Goal: Information Seeking & Learning: Learn about a topic

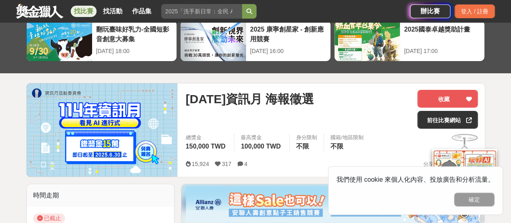
click at [303, 101] on span "[DATE]資訊月 海報徵選" at bounding box center [249, 99] width 128 height 18
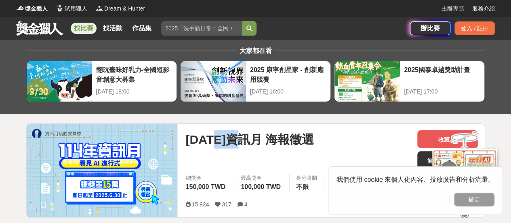
drag, startPoint x: 223, startPoint y: 141, endPoint x: 253, endPoint y: 140, distance: 30.7
click at [253, 140] on span "[DATE]資訊月 海報徵選" at bounding box center [249, 139] width 128 height 18
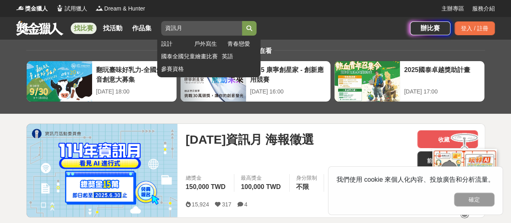
click at [197, 27] on input "資訊月" at bounding box center [201, 28] width 81 height 15
type input "資訊月"
click at [255, 29] on button "submit" at bounding box center [249, 28] width 15 height 15
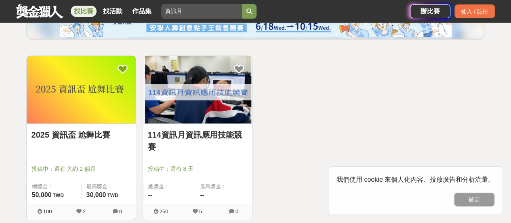
scroll to position [162, 0]
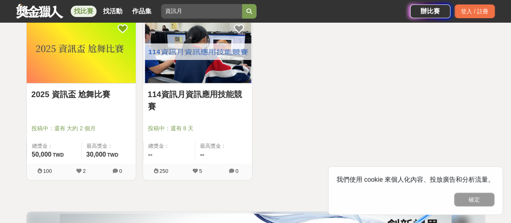
click at [217, 102] on link "114資訊月資訊應用技能競賽" at bounding box center [197, 100] width 99 height 24
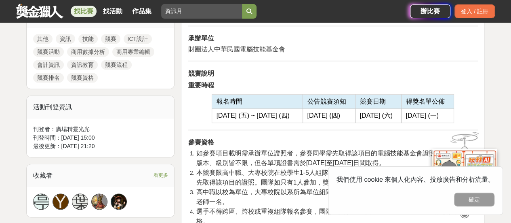
scroll to position [404, 0]
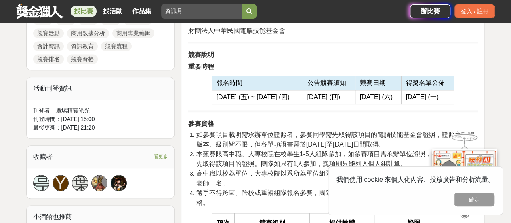
click at [271, 86] on td "報名時間" at bounding box center [257, 83] width 91 height 14
click at [282, 131] on span "如參賽項目載明需承辦單位證照者，參賽同學需先取得該項目的電腦技能基金會證照，證照之軟體版本、級別皆不限，但各單項證書需於[DATE]至[DATE]日間取得。" at bounding box center [335, 139] width 278 height 17
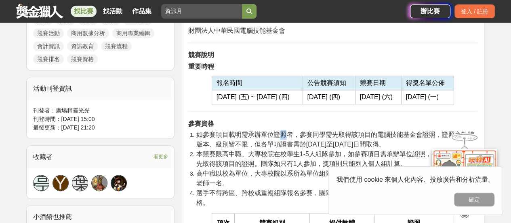
click at [282, 131] on span "如參賽項目載明需承辦單位證照者，參賽同學需先取得該項目的電腦技能基金會證照，證照之軟體版本、級別皆不限，但各單項證書需於[DATE]至[DATE]日間取得。" at bounding box center [335, 139] width 278 height 17
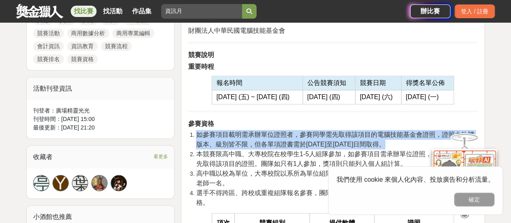
click at [282, 131] on span "如參賽項目載明需承辦單位證照者，參賽同學需先取得該項目的電腦技能基金會證照，證照之軟體版本、級別皆不限，但各單項證書需於[DATE]至[DATE]日間取得。" at bounding box center [335, 139] width 278 height 17
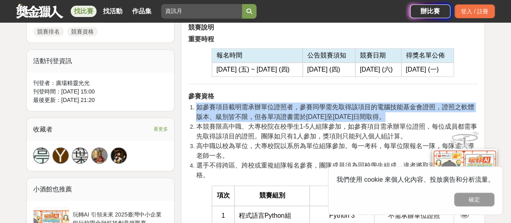
scroll to position [444, 0]
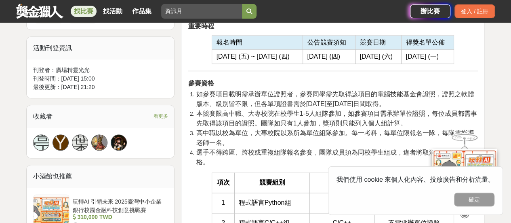
click at [276, 124] on span "本競賽限高中職、大專校院在校學生1-5人組隊參加，如參賽項目需承辦單位證照，每位成員都需事先取得該項目的證照。團隊如只有1人參加，獎項則只能列入個人組計算。" at bounding box center [336, 118] width 281 height 17
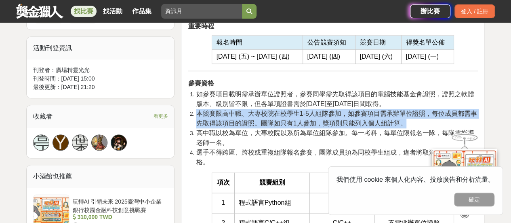
click at [276, 124] on span "本競賽限高中職、大專校院在校學生1-5人組隊參加，如參賽項目需承辦單位證照，每位成員都需事先取得該項目的證照。團隊如只有1人參加，獎項則只能列入個人組計算。" at bounding box center [336, 118] width 281 height 17
click at [286, 126] on span "本競賽限高中職、大專校院在校學生1-5人組隊參加，如參賽項目需承辦單位證照，每位成員都需事先取得該項目的證照。團隊如只有1人參加，獎項則只能列入個人組計算。" at bounding box center [336, 118] width 281 height 17
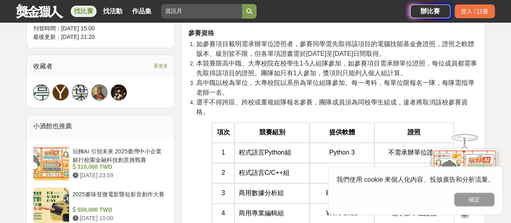
scroll to position [485, 0]
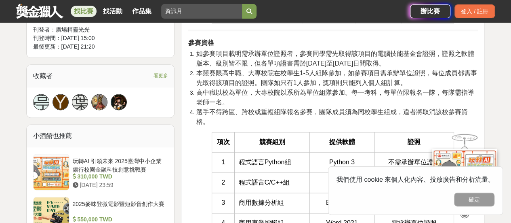
click at [348, 69] on span "本競賽限高中職、大專校院在校學生1-5人組隊參加，如參賽項目需承辦單位證照，每位成員都需事先取得該項目的證照。團隊如只有1人參加，獎項則只能列入個人組計算。" at bounding box center [336, 77] width 281 height 17
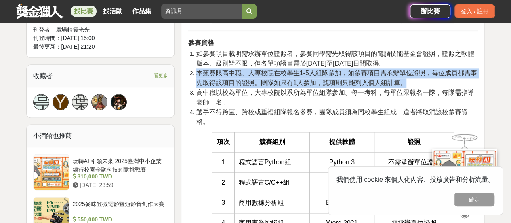
click at [348, 70] on span "本競賽限高中職、大專校院在校學生1-5人組隊參加，如參賽項目需承辦單位證照，每位成員都需事先取得該項目的證照。團隊如只有1人參加，獎項則只能列入個人組計算。" at bounding box center [336, 77] width 281 height 17
click at [350, 73] on span "本競賽限高中職、大專校院在校學生1-5人組隊參加，如參賽項目需承辦單位證照，每位成員都需事先取得該項目的證照。團隊如只有1人參加，獎項則只能列入個人組計算。" at bounding box center [336, 77] width 281 height 17
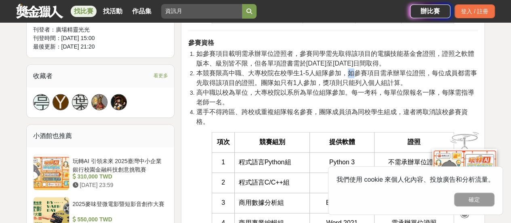
click at [350, 73] on span "本競賽限高中職、大專校院在校學生1-5人組隊參加，如參賽項目需承辦單位證照，每位成員都需事先取得該項目的證照。團隊如只有1人參加，獎項則只能列入個人組計算。" at bounding box center [336, 77] width 281 height 17
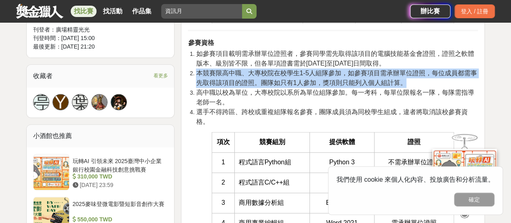
click at [350, 73] on span "本競賽限高中職、大專校院在校學生1-5人組隊參加，如參賽項目需承辦單位證照，每位成員都需事先取得該項目的證照。團隊如只有1人參加，獎項則只能列入個人組計算。" at bounding box center [336, 77] width 281 height 17
click at [354, 74] on span "本競賽限高中職、大專校院在校學生1-5人組隊參加，如參賽項目需承辦單位證照，每位成員都需事先取得該項目的證照。團隊如只有1人參加，獎項則只能列入個人組計算。" at bounding box center [336, 77] width 281 height 17
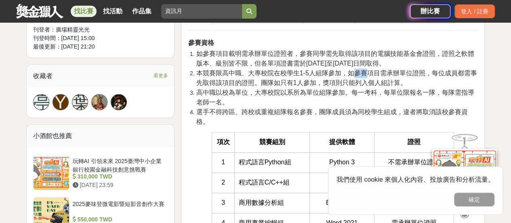
click at [354, 74] on span "本競賽限高中職、大專校院在校學生1-5人組隊參加，如參賽項目需承辦單位證照，每位成員都需事先取得該項目的證照。團隊如只有1人參加，獎項則只能列入個人組計算。" at bounding box center [336, 77] width 281 height 17
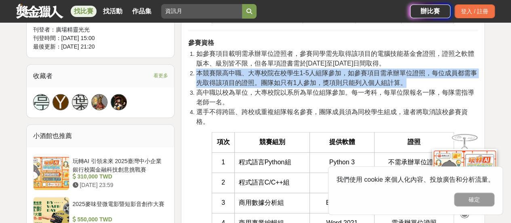
click at [354, 74] on span "本競賽限高中職、大專校院在校學生1-5人組隊參加，如參賽項目需承辦單位證照，每位成員都需事先取得該項目的證照。團隊如只有1人參加，獎項則只能列入個人組計算。" at bounding box center [336, 77] width 281 height 17
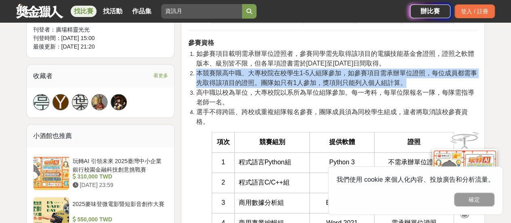
click at [351, 75] on span "本競賽限高中職、大專校院在校學生1-5人組隊參加，如參賽項目需承辦單位證照，每位成員都需事先取得該項目的證照。團隊如只有1人參加，獎項則只能列入個人組計算。" at bounding box center [336, 77] width 281 height 17
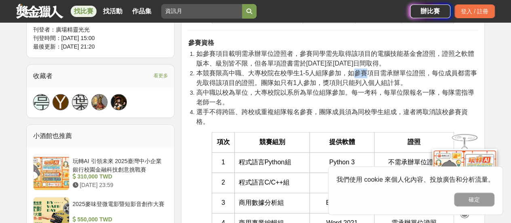
click at [351, 75] on span "本競賽限高中職、大專校院在校學生1-5人組隊參加，如參賽項目需承辦單位證照，每位成員都需事先取得該項目的證照。團隊如只有1人參加，獎項則只能列入個人組計算。" at bounding box center [336, 77] width 281 height 17
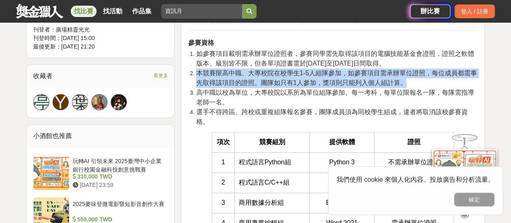
click at [351, 75] on span "本競賽限高中職、大專校院在校學生1-5人組隊參加，如參賽項目需承辦單位證照，每位成員都需事先取得該項目的證照。團隊如只有1人參加，獎項則只能列入個人組計算。" at bounding box center [336, 77] width 281 height 17
click at [351, 80] on span "本競賽限高中職、大專校院在校學生1-5人組隊參加，如參賽項目需承辦單位證照，每位成員都需事先取得該項目的證照。團隊如只有1人參加，獎項則只能列入個人組計算。" at bounding box center [336, 77] width 281 height 17
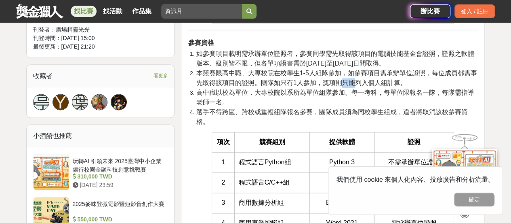
click at [351, 80] on span "本競賽限高中職、大專校院在校學生1-5人組隊參加，如參賽項目需承辦單位證照，每位成員都需事先取得該項目的證照。團隊如只有1人參加，獎項則只能列入個人組計算。" at bounding box center [336, 77] width 281 height 17
click at [350, 80] on span "本競賽限高中職、大專校院在校學生1-5人組隊參加，如參賽項目需承辦單位證照，每位成員都需事先取得該項目的證照。團隊如只有1人參加，獎項則只能列入個人組計算。" at bounding box center [336, 77] width 281 height 17
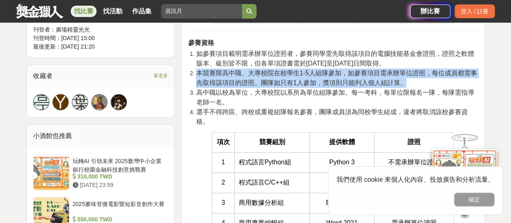
click at [350, 80] on span "本競賽限高中職、大專校院在校學生1-5人組隊參加，如參賽項目需承辦單位證照，每位成員都需事先取得該項目的證照。團隊如只有1人參加，獎項則只能列入個人組計算。" at bounding box center [336, 77] width 281 height 17
click at [349, 86] on span "本競賽限高中職、大專校院在校學生1-5人組隊參加，如參賽項目需承辦單位證照，每位成員都需事先取得該項目的證照。團隊如只有1人參加，獎項則只能列入個人組計算。" at bounding box center [336, 77] width 281 height 17
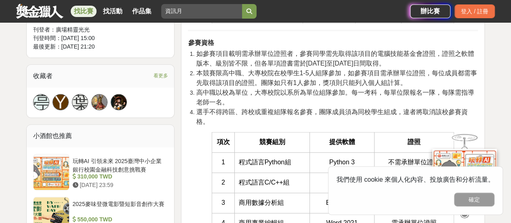
click at [318, 96] on li "高中職以校為單位，大專校院以系所為單位組隊參加。每一考科，每單位限報名一隊，每隊需指導老師一名。" at bounding box center [337, 97] width 282 height 19
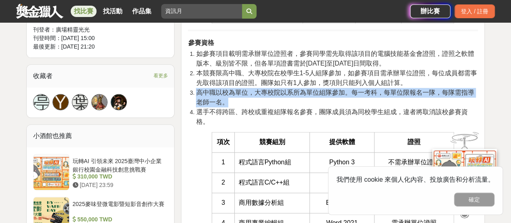
click at [318, 96] on li "高中職以校為單位，大專校院以系所為單位組隊參加。每一考科，每單位限報名一隊，每隊需指導老師一名。" at bounding box center [337, 97] width 282 height 19
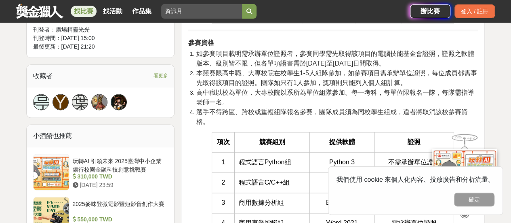
click at [318, 96] on li "高中職以校為單位，大專校院以系所為單位組隊參加。每一考科，每單位限報名一隊，每隊需指導老師一名。" at bounding box center [337, 97] width 282 height 19
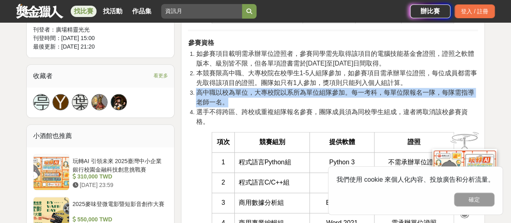
click at [318, 96] on li "高中職以校為單位，大專校院以系所為單位組隊參加。每一考科，每單位限報名一隊，每隊需指導老師一名。" at bounding box center [337, 97] width 282 height 19
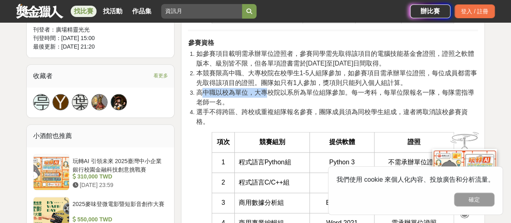
drag, startPoint x: 204, startPoint y: 90, endPoint x: 265, endPoint y: 90, distance: 60.6
click at [265, 90] on span "高中職以校為單位，大專校院以系所為單位組隊參加。每一考科，每單位限報名一隊，每隊需指導老師一名。" at bounding box center [335, 97] width 278 height 17
click at [283, 90] on span "高中職以校為單位，大專校院以系所為單位組隊參加。每一考科，每單位限報名一隊，每隊需指導老師一名。" at bounding box center [335, 97] width 278 height 17
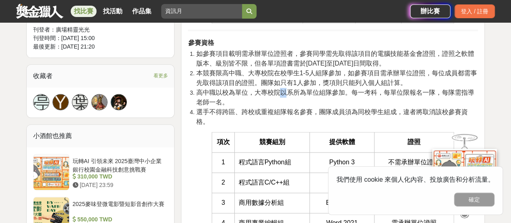
click at [283, 90] on span "高中職以校為單位，大專校院以系所為單位組隊參加。每一考科，每單位限報名一隊，每隊需指導老師一名。" at bounding box center [335, 97] width 278 height 17
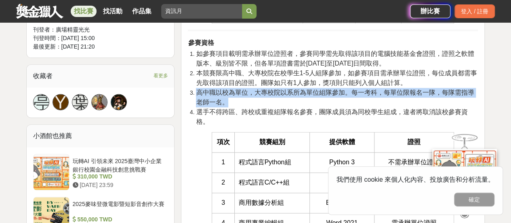
click at [283, 90] on span "高中職以校為單位，大專校院以系所為單位組隊參加。每一考科，每單位限報名一隊，每隊需指導老師一名。" at bounding box center [335, 97] width 278 height 17
click at [297, 91] on span "高中職以校為單位，大專校院以系所為單位組隊參加。每一考科，每單位限報名一隊，每隊需指導老師一名。" at bounding box center [335, 97] width 278 height 17
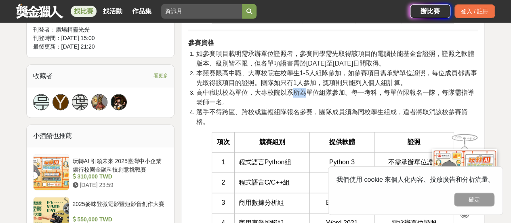
click at [297, 91] on span "高中職以校為單位，大專校院以系所為單位組隊參加。每一考科，每單位限報名一隊，每隊需指導老師一名。" at bounding box center [335, 97] width 278 height 17
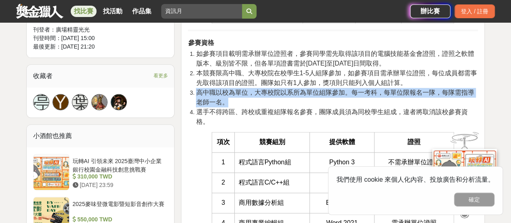
click at [297, 91] on span "高中職以校為單位，大專校院以系所為單位組隊參加。每一考科，每單位限報名一隊，每隊需指導老師一名。" at bounding box center [335, 97] width 278 height 17
click at [305, 92] on span "高中職以校為單位，大專校院以系所為單位組隊參加。每一考科，每單位限報名一隊，每隊需指導老師一名。" at bounding box center [335, 97] width 278 height 17
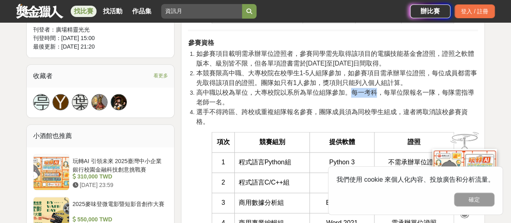
drag, startPoint x: 352, startPoint y: 91, endPoint x: 378, endPoint y: 92, distance: 26.3
click at [378, 92] on span "高中職以校為單位，大專校院以系所為單位組隊參加。每一考科，每單位限報名一隊，每隊需指導老師一名。" at bounding box center [335, 97] width 278 height 17
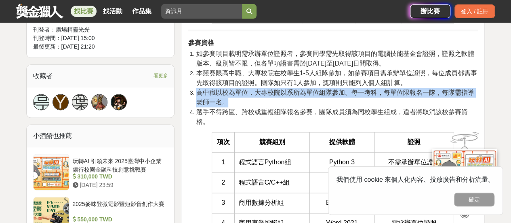
click at [378, 92] on span "高中職以校為單位，大專校院以系所為單位組隊參加。每一考科，每單位限報名一隊，每隊需指導老師一名。" at bounding box center [335, 97] width 278 height 17
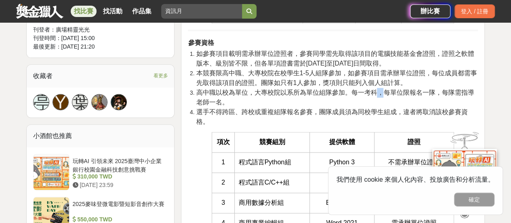
click at [378, 92] on span "高中職以校為單位，大專校院以系所為單位組隊參加。每一考科，每單位限報名一隊，每隊需指導老師一名。" at bounding box center [335, 97] width 278 height 17
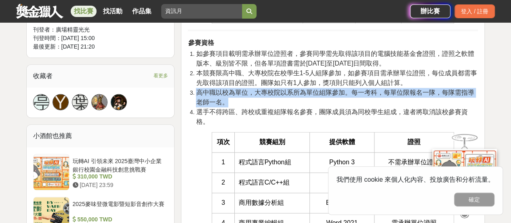
click at [378, 92] on span "高中職以校為單位，大專校院以系所為單位組隊參加。每一考科，每單位限報名一隊，每隊需指導老師一名。" at bounding box center [335, 97] width 278 height 17
click at [386, 92] on span "高中職以校為單位，大專校院以系所為單位組隊參加。每一考科，每單位限報名一隊，每隊需指導老師一名。" at bounding box center [335, 97] width 278 height 17
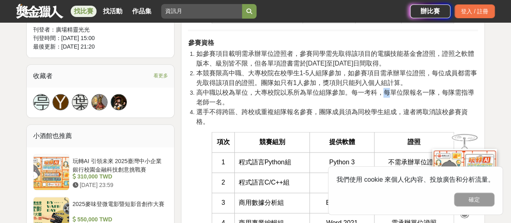
click at [386, 92] on span "高中職以校為單位，大專校院以系所為單位組隊參加。每一考科，每單位限報名一隊，每隊需指導老師一名。" at bounding box center [335, 97] width 278 height 17
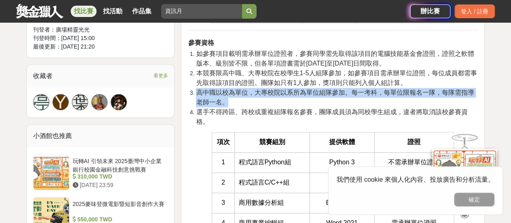
click at [386, 92] on span "高中職以校為單位，大專校院以系所為單位組隊參加。每一考科，每單位限報名一隊，每隊需指導老師一名。" at bounding box center [335, 97] width 278 height 17
click at [401, 93] on span "高中職以校為單位，大專校院以系所為單位組隊參加。每一考科，每單位限報名一隊，每隊需指導老師一名。" at bounding box center [335, 97] width 278 height 17
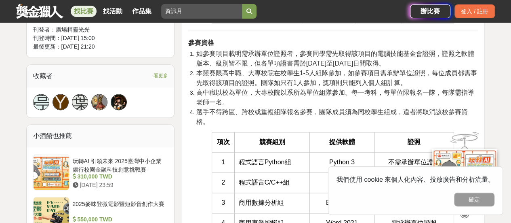
click at [422, 93] on span "高中職以校為單位，大專校院以系所為單位組隊參加。每一考科，每單位限報名一隊，每隊需指導老師一名。" at bounding box center [335, 97] width 278 height 17
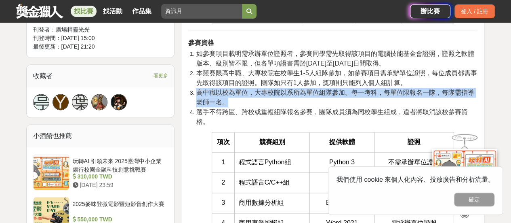
click at [422, 93] on span "高中職以校為單位，大專校院以系所為單位組隊參加。每一考科，每單位限報名一隊，每隊需指導老師一名。" at bounding box center [335, 97] width 278 height 17
click at [416, 94] on span "高中職以校為單位，大專校院以系所為單位組隊參加。每一考科，每單位限報名一隊，每隊需指導老師一名。" at bounding box center [335, 97] width 278 height 17
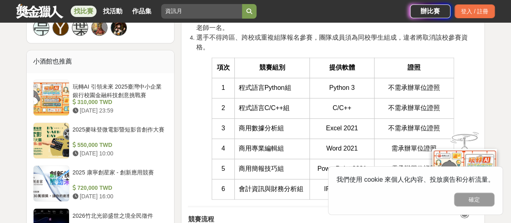
scroll to position [565, 0]
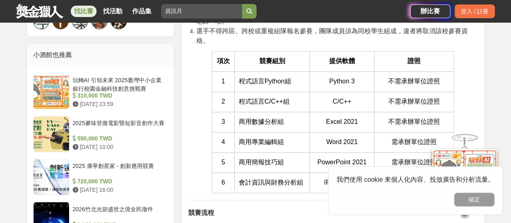
click at [319, 32] on span "選手不得跨區、跨校或重複組隊報名參賽，團隊成員須為同校學生組成，違者將取消該校參賽資格。" at bounding box center [331, 35] width 271 height 17
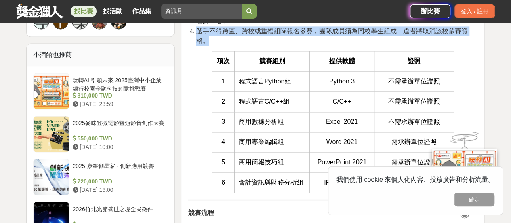
click at [319, 32] on span "選手不得跨區、跨校或重複組隊報名參賽，團隊成員須為同校學生組成，違者將取消該校參賽資格。" at bounding box center [331, 35] width 271 height 17
click at [316, 32] on span "選手不得跨區、跨校或重複組隊報名參賽，團隊成員須為同校學生組成，違者將取消該校參賽資格。" at bounding box center [331, 35] width 271 height 17
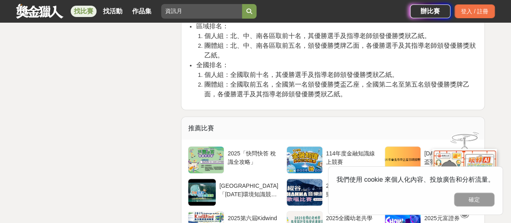
scroll to position [1818, 0]
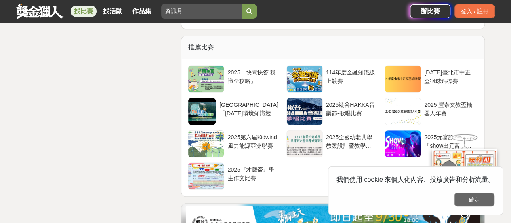
click at [490, 196] on button "確定" at bounding box center [474, 199] width 40 height 14
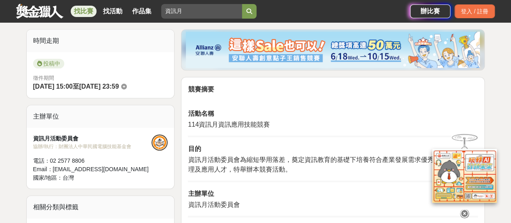
scroll to position [283, 0]
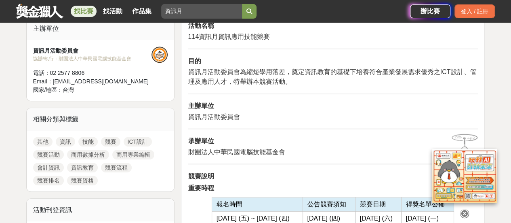
click at [232, 68] on span "資訊月活動委員會為縮短學用落差，奠定資訊教育的基礎下培養符合產業發展需求優秀之ICT設計、管理及應用人才，特舉辦本競賽活動。" at bounding box center [332, 76] width 288 height 17
click at [254, 81] on span "資訊月活動委員會為縮短學用落差，奠定資訊教育的基礎下培養符合產業發展需求優秀之ICT設計、管理及應用人才，特舉辦本競賽活動。" at bounding box center [332, 76] width 288 height 17
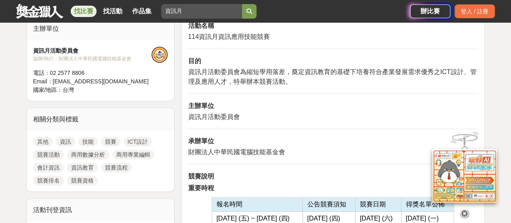
click at [254, 81] on span "資訊月活動委員會為縮短學用落差，奠定資訊教育的基礎下培養符合產業發展需求優秀之ICT設計、管理及應用人才，特舉辦本競賽活動。" at bounding box center [332, 76] width 288 height 17
click at [279, 81] on span "資訊月活動委員會為縮短學用落差，奠定資訊教育的基礎下培養符合產業發展需求優秀之ICT設計、管理及應用人才，特舉辦本競賽活動。" at bounding box center [332, 76] width 288 height 17
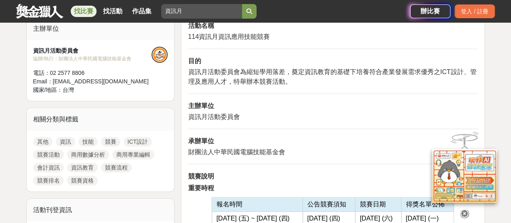
click at [279, 81] on span "資訊月活動委員會為縮短學用落差，奠定資訊教育的基礎下培養符合產業發展需求優秀之ICT設計、管理及應用人才，特舉辦本競賽活動。" at bounding box center [332, 76] width 288 height 17
click at [280, 81] on span "資訊月活動委員會為縮短學用落差，奠定資訊教育的基礎下培養符合產業發展需求優秀之ICT設計、管理及應用人才，特舉辦本競賽活動。" at bounding box center [332, 76] width 288 height 17
click at [284, 82] on span "資訊月活動委員會為縮短學用落差，奠定資訊教育的基礎下培養符合產業發展需求優秀之ICT設計、管理及應用人才，特舉辦本競賽活動。" at bounding box center [332, 76] width 288 height 17
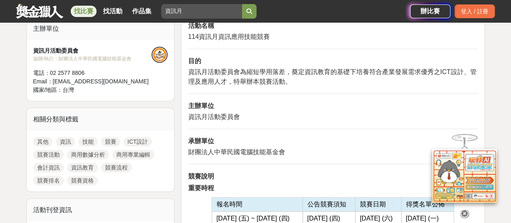
click at [284, 82] on span "資訊月活動委員會為縮短學用落差，奠定資訊教育的基礎下培養符合產業發展需求優秀之ICT設計、管理及應用人才，特舉辦本競賽活動。" at bounding box center [332, 76] width 288 height 17
click at [290, 82] on span "資訊月活動委員會為縮短學用落差，奠定資訊教育的基礎下培養符合產業發展需求優秀之ICT設計、管理及應用人才，特舉辦本競賽活動。" at bounding box center [332, 76] width 288 height 17
click at [289, 82] on span "資訊月活動委員會為縮短學用落差，奠定資訊教育的基礎下培養符合產業發展需求優秀之ICT設計、管理及應用人才，特舉辦本競賽活動。" at bounding box center [332, 76] width 288 height 17
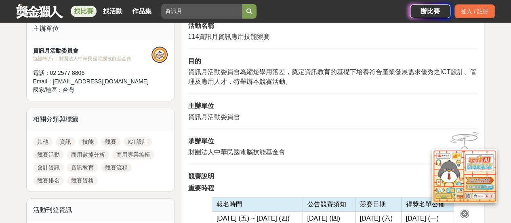
click at [282, 82] on span "資訊月活動委員會為縮短學用落差，奠定資訊教育的基礎下培養符合產業發展需求優秀之ICT設計、管理及應用人才，特舉辦本競賽活動。" at bounding box center [332, 76] width 288 height 17
click at [290, 82] on span "資訊月活動委員會為縮短學用落差，奠定資訊教育的基礎下培養符合產業發展需求優秀之ICT設計、管理及應用人才，特舉辦本競賽活動。" at bounding box center [332, 76] width 288 height 17
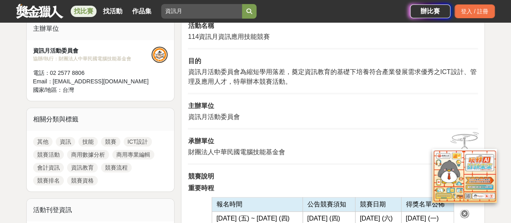
click at [290, 82] on span "資訊月活動委員會為縮短學用落差，奠定資訊教育的基礎下培養符合產業發展需求優秀之ICT設計、管理及應用人才，特舉辦本競賽活動。" at bounding box center [332, 76] width 288 height 17
click at [282, 81] on span "資訊月活動委員會為縮短學用落差，奠定資訊教育的基礎下培養符合產業發展需求優秀之ICT設計、管理及應用人才，特舉辦本競賽活動。" at bounding box center [332, 76] width 288 height 17
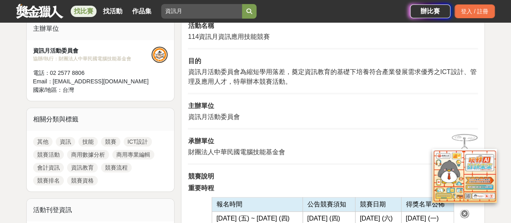
click at [282, 81] on span "資訊月活動委員會為縮短學用落差，奠定資訊教育的基礎下培養符合產業發展需求優秀之ICT設計、管理及應用人才，特舉辦本競賽活動。" at bounding box center [332, 76] width 288 height 17
click at [280, 81] on span "資訊月活動委員會為縮短學用落差，奠定資訊教育的基礎下培養符合產業發展需求優秀之ICT設計、管理及應用人才，特舉辦本競賽活動。" at bounding box center [332, 76] width 288 height 17
click at [279, 81] on span "資訊月活動委員會為縮短學用落差，奠定資訊教育的基礎下培養符合產業發展需求優秀之ICT設計、管理及應用人才，特舉辦本競賽活動。" at bounding box center [332, 76] width 288 height 17
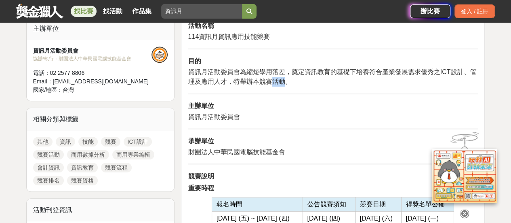
click at [283, 81] on span "資訊月活動委員會為縮短學用落差，奠定資訊教育的基礎下培養符合產業發展需求優秀之ICT設計、管理及應用人才，特舉辦本競賽活動。" at bounding box center [332, 76] width 288 height 17
click at [292, 81] on p "資訊月活動委員會為縮短學用落差，奠定資訊教育的基礎下培養符合產業發展需求優秀之ICT設計、管理及應用人才，特舉辦本競賽活動。" at bounding box center [333, 76] width 290 height 19
click at [464, 210] on icon at bounding box center [464, 213] width 9 height 9
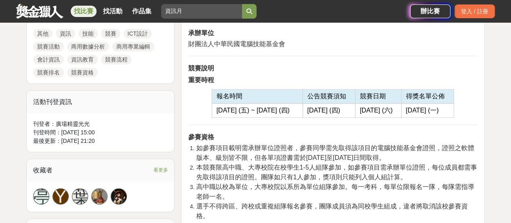
scroll to position [404, 0]
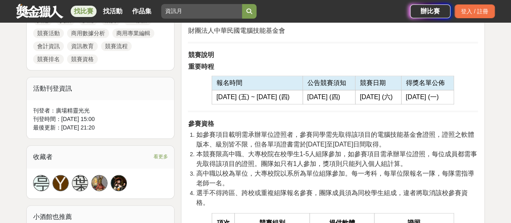
click at [272, 93] on span "[DATE] (五) ~ [DATE] (四)" at bounding box center [252, 96] width 73 height 7
click at [282, 93] on span "[DATE] (五) ~ [DATE] (四)" at bounding box center [252, 96] width 73 height 7
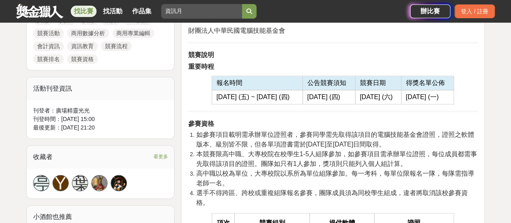
click at [287, 88] on td "報名時間" at bounding box center [257, 83] width 91 height 14
click at [287, 93] on span "[DATE] (五) ~ [DATE] (四)" at bounding box center [252, 96] width 73 height 7
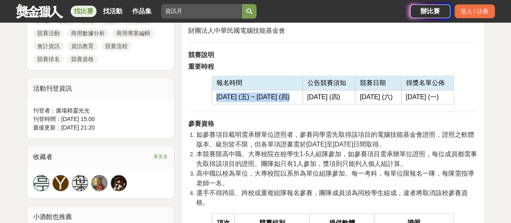
click at [287, 93] on span "[DATE] (五) ~ [DATE] (四)" at bounding box center [252, 96] width 73 height 7
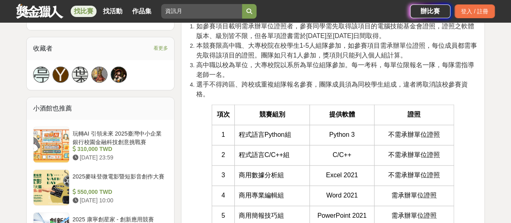
scroll to position [525, 0]
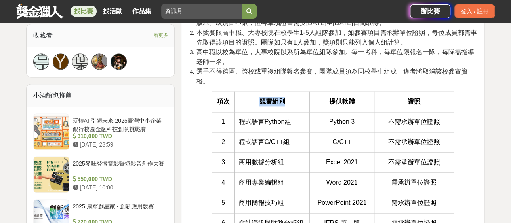
drag, startPoint x: 259, startPoint y: 101, endPoint x: 308, endPoint y: 101, distance: 48.5
click at [308, 101] on th "競賽組別" at bounding box center [272, 101] width 76 height 20
click at [288, 107] on th "競賽組別" at bounding box center [272, 101] width 76 height 20
drag, startPoint x: 238, startPoint y: 121, endPoint x: 273, endPoint y: 116, distance: 35.1
click at [273, 118] on span "程式語言Python組" at bounding box center [265, 121] width 53 height 7
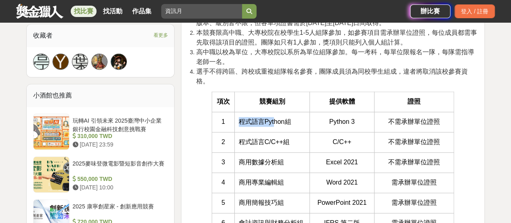
click at [262, 120] on span "程式語言Python組" at bounding box center [265, 121] width 53 height 7
click at [287, 123] on span "程式語言Python組" at bounding box center [265, 121] width 53 height 7
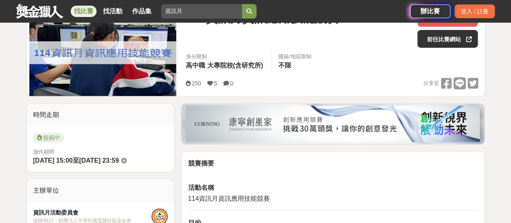
scroll to position [0, 0]
